Goal: Check status: Check status

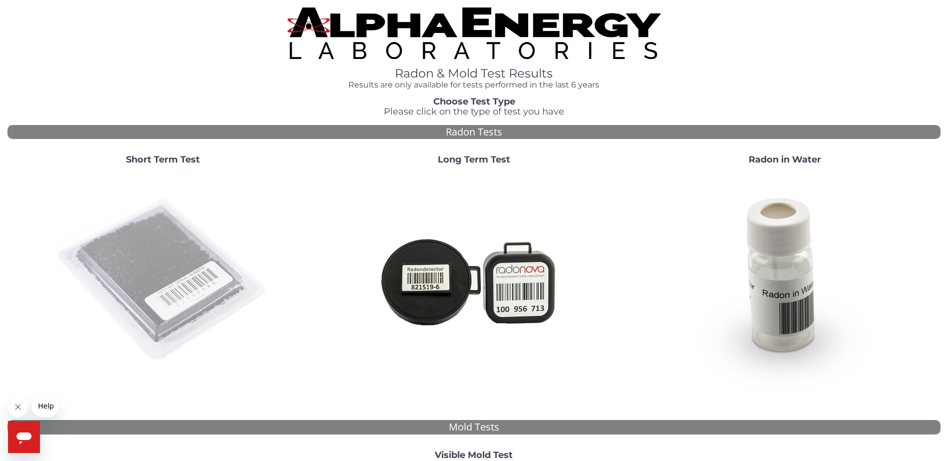
click at [188, 271] on img at bounding box center [162, 280] width 215 height 215
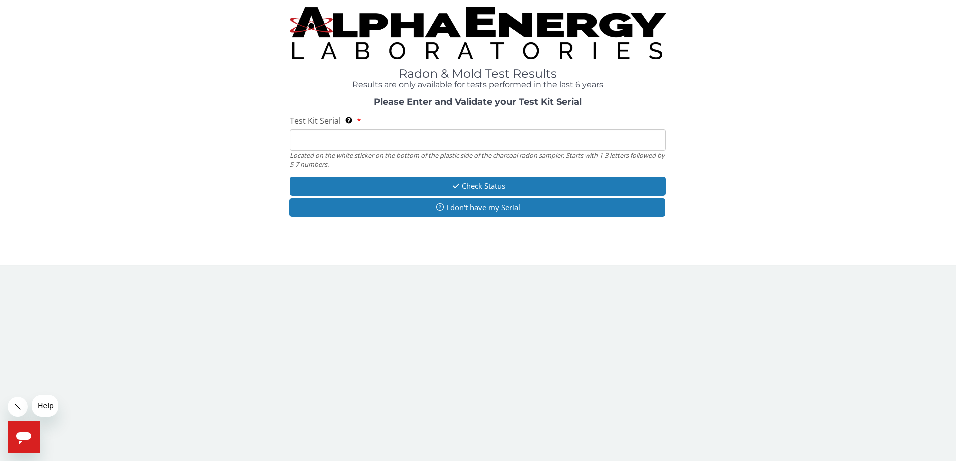
click at [324, 137] on input "Test Kit Serial Located on the white sticker on the bottom of the plastic side …" at bounding box center [478, 139] width 376 height 21
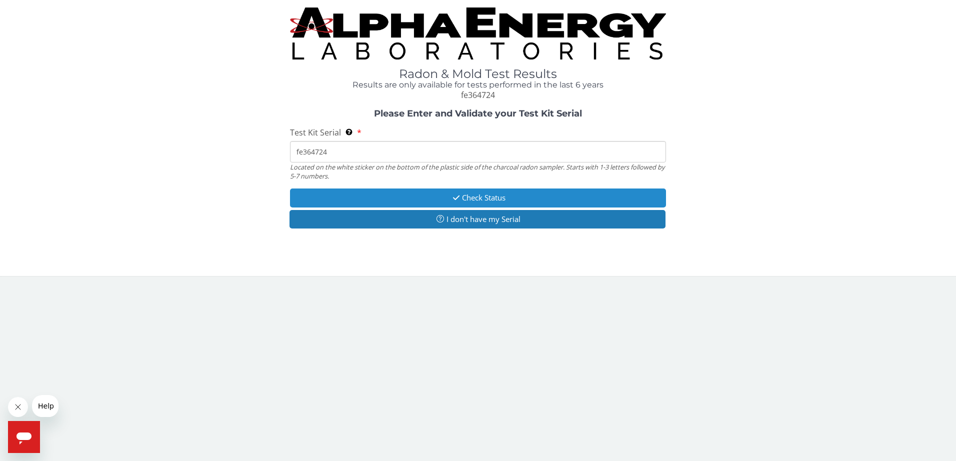
type input "fe364724"
click at [462, 195] on button "Check Status" at bounding box center [478, 197] width 376 height 18
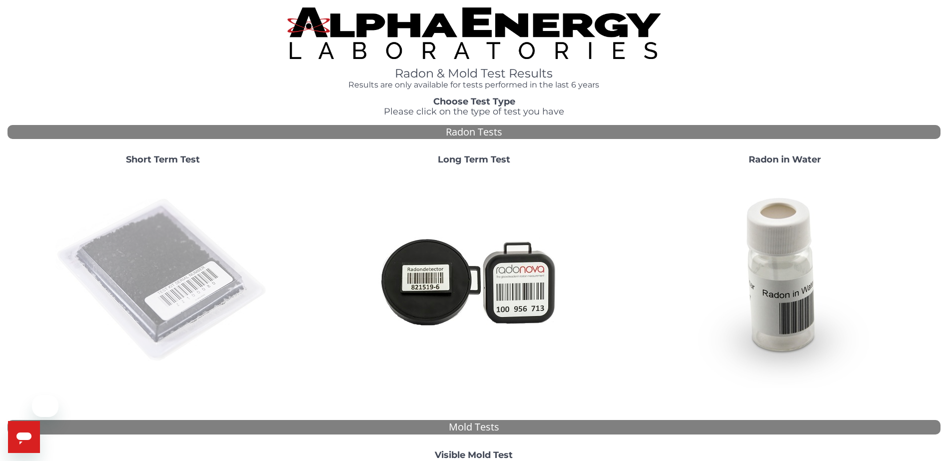
click at [190, 283] on img at bounding box center [162, 280] width 215 height 215
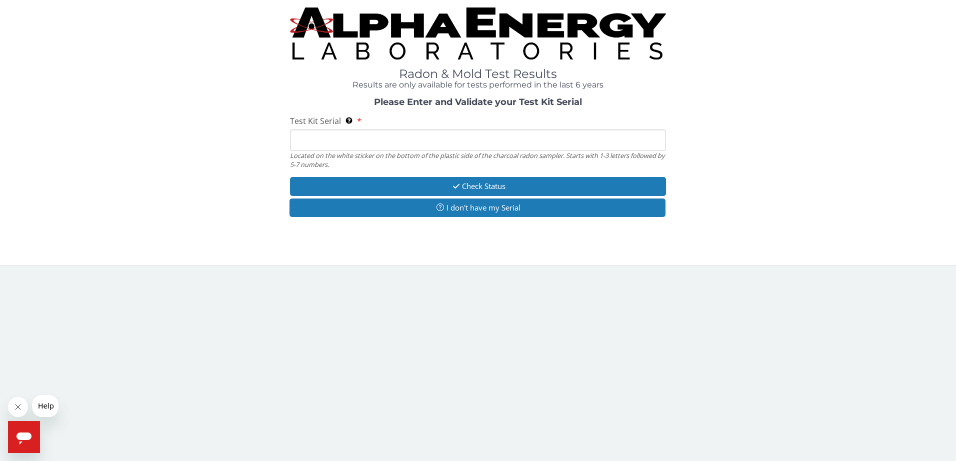
click at [347, 140] on input "Test Kit Serial Located on the white sticker on the bottom of the plastic side …" at bounding box center [478, 139] width 376 height 21
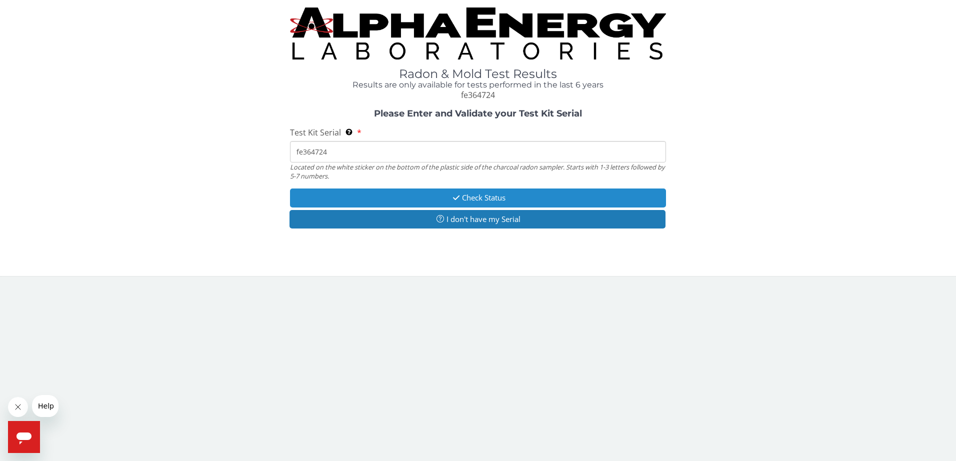
type input "fe364724"
click at [460, 198] on button "Check Status" at bounding box center [478, 197] width 376 height 18
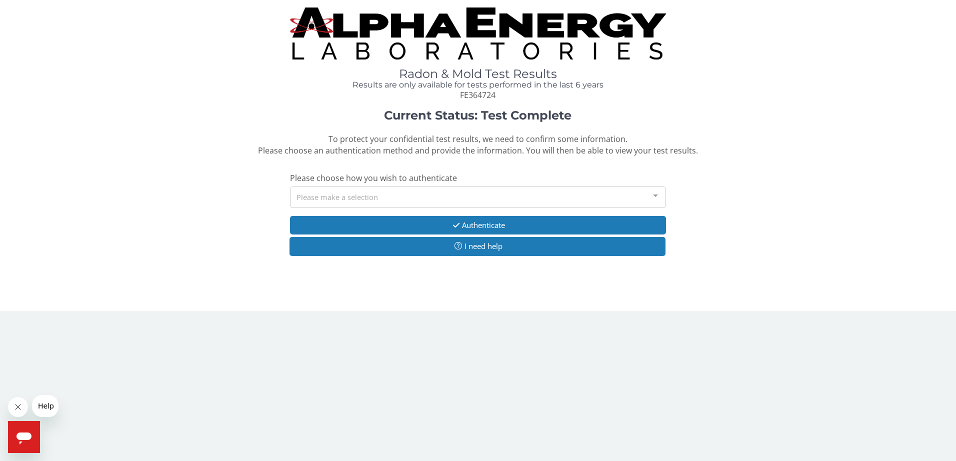
click at [392, 196] on div "Please make a selection" at bounding box center [478, 196] width 376 height 21
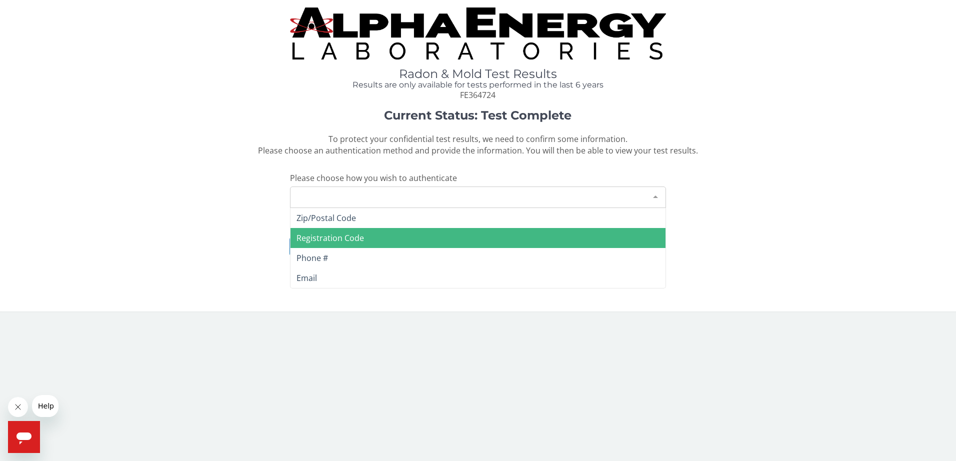
click at [359, 237] on span "Registration Code" at bounding box center [329, 237] width 67 height 11
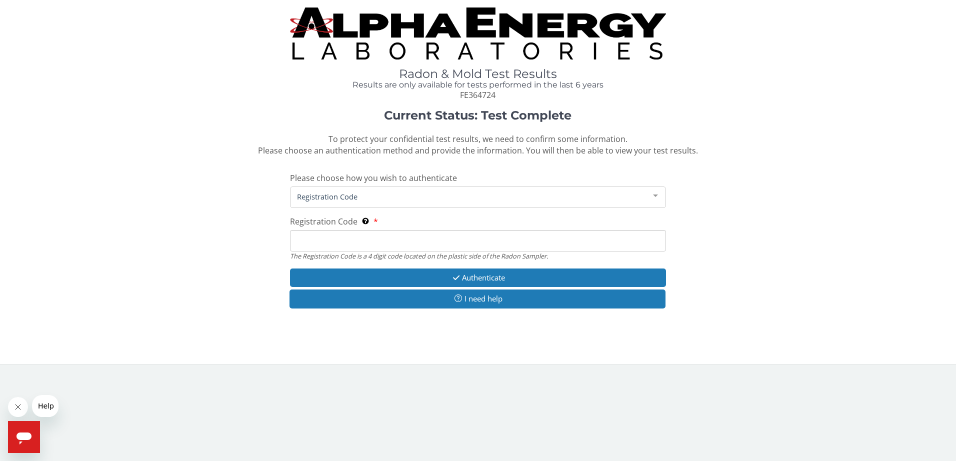
click at [353, 241] on input "Registration Code The Registration Code is a 4 digit code located on the plasti…" at bounding box center [478, 240] width 376 height 21
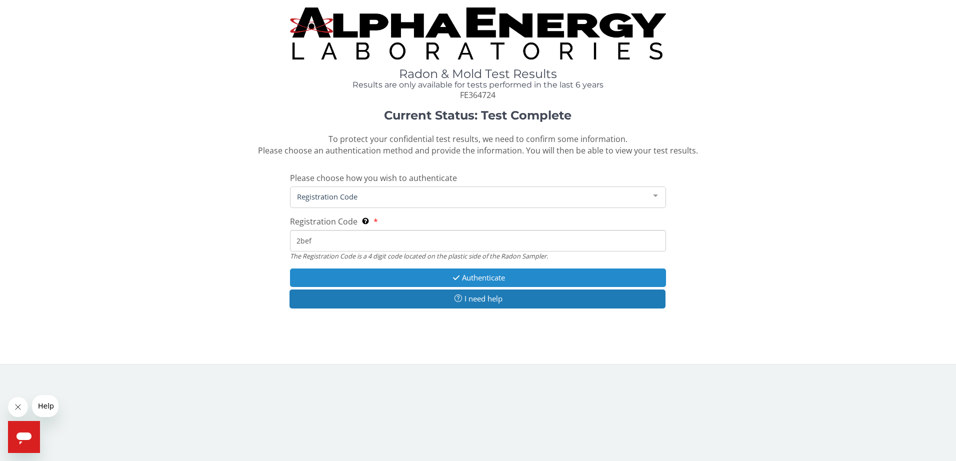
type input "2bef"
click at [469, 279] on button "Authenticate" at bounding box center [478, 277] width 376 height 18
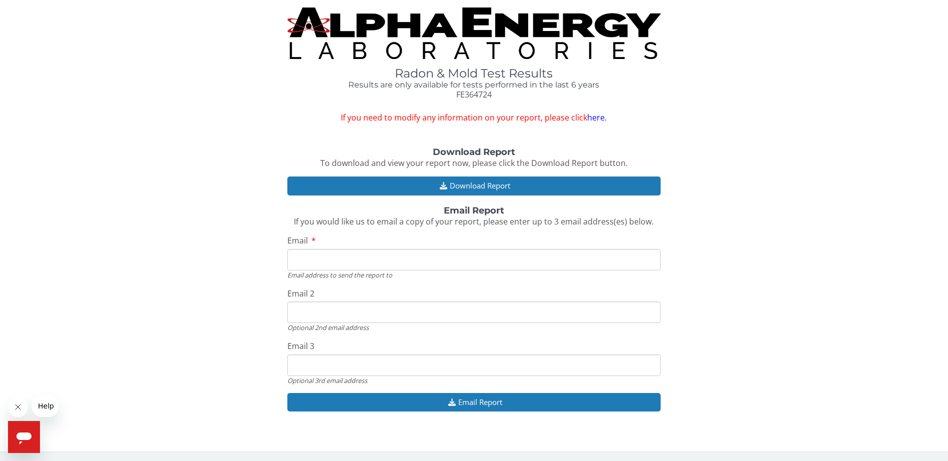
scroll to position [0, 0]
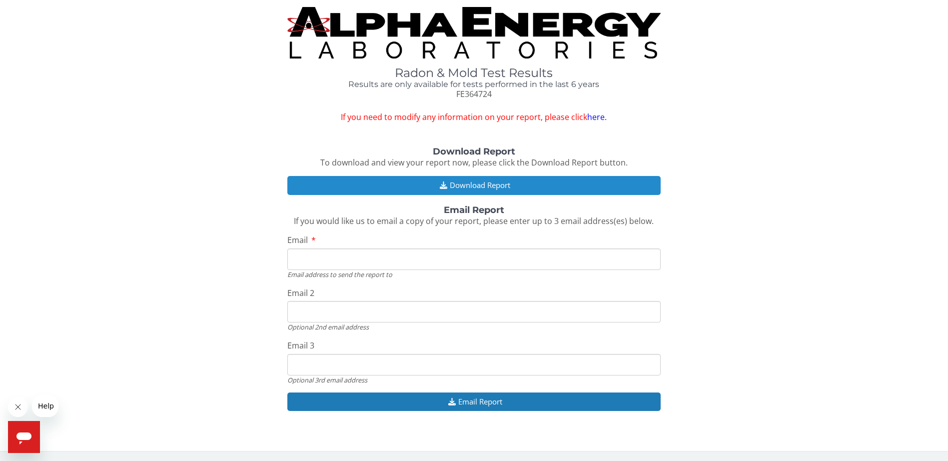
click at [459, 184] on button "Download Report" at bounding box center [473, 185] width 373 height 18
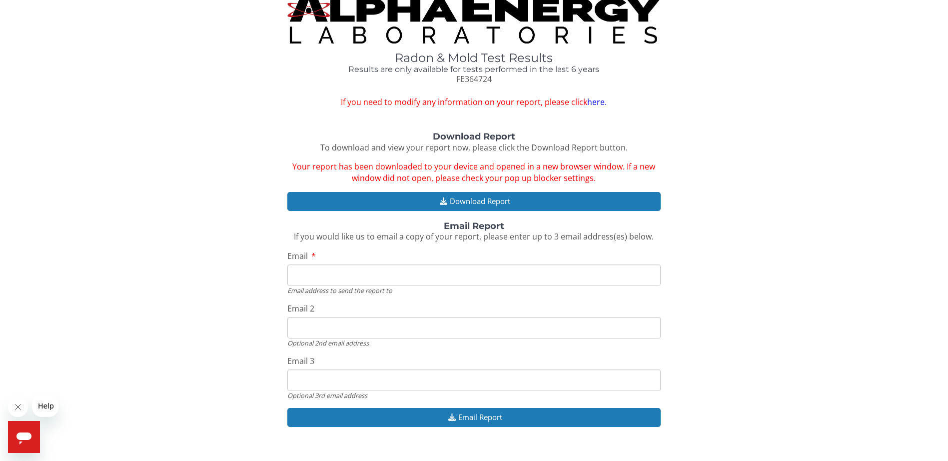
scroll to position [0, 0]
